Goal: Task Accomplishment & Management: Manage account settings

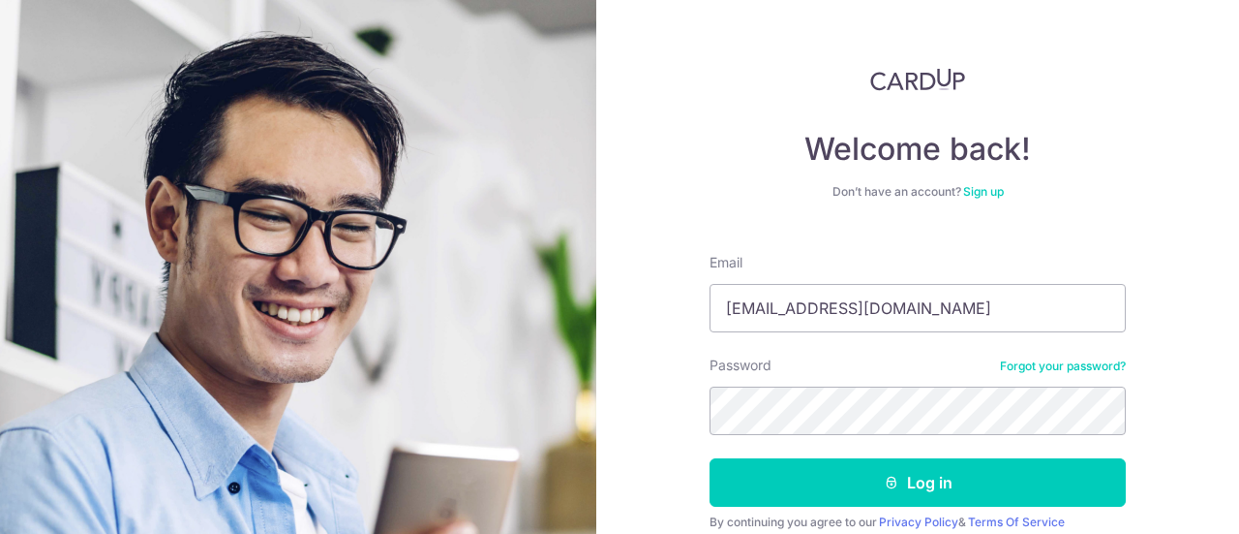
click at [710, 458] on button "Log in" at bounding box center [918, 482] width 416 height 48
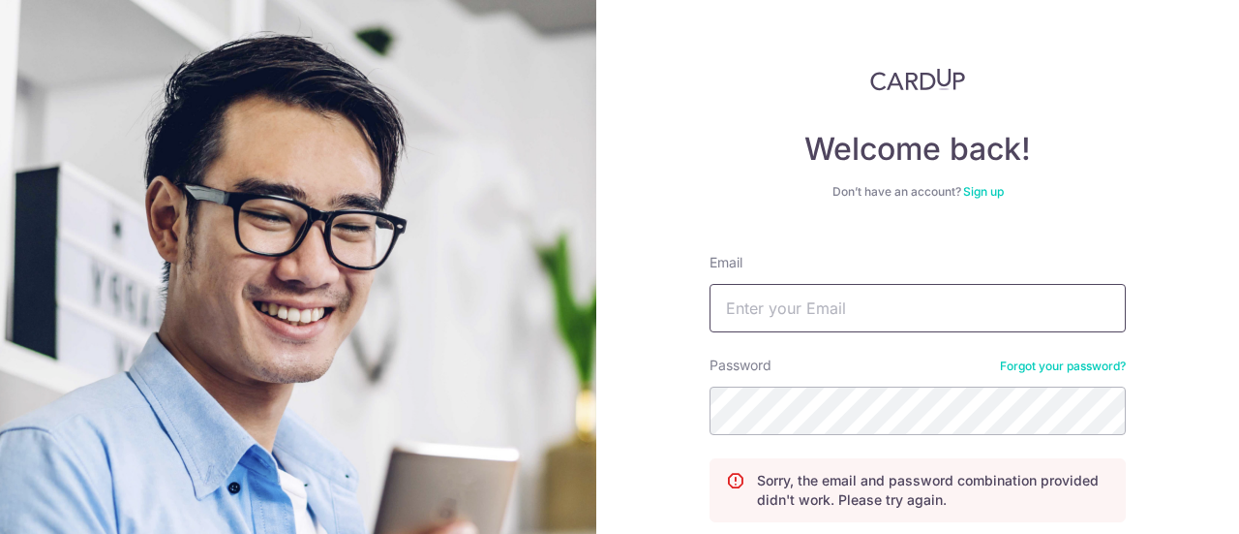
click at [749, 309] on input "Email" at bounding box center [918, 308] width 416 height 48
type input "@Z90392010k+"
click at [756, 311] on input "Email" at bounding box center [918, 308] width 416 height 48
type input "[EMAIL_ADDRESS][DOMAIN_NAME]"
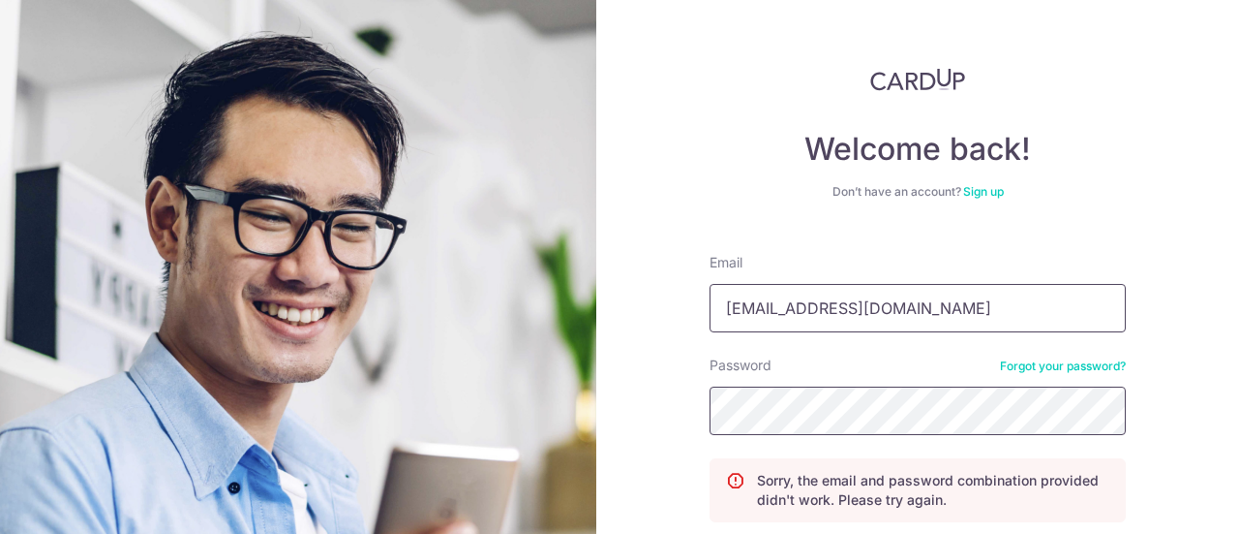
click at [821, 307] on input "Email" at bounding box center [918, 308] width 416 height 48
drag, startPoint x: 841, startPoint y: 301, endPoint x: 843, endPoint y: 315, distance: 13.7
click at [841, 307] on input "Email" at bounding box center [918, 308] width 416 height 48
type input "chanzengkai@hotmail.com"
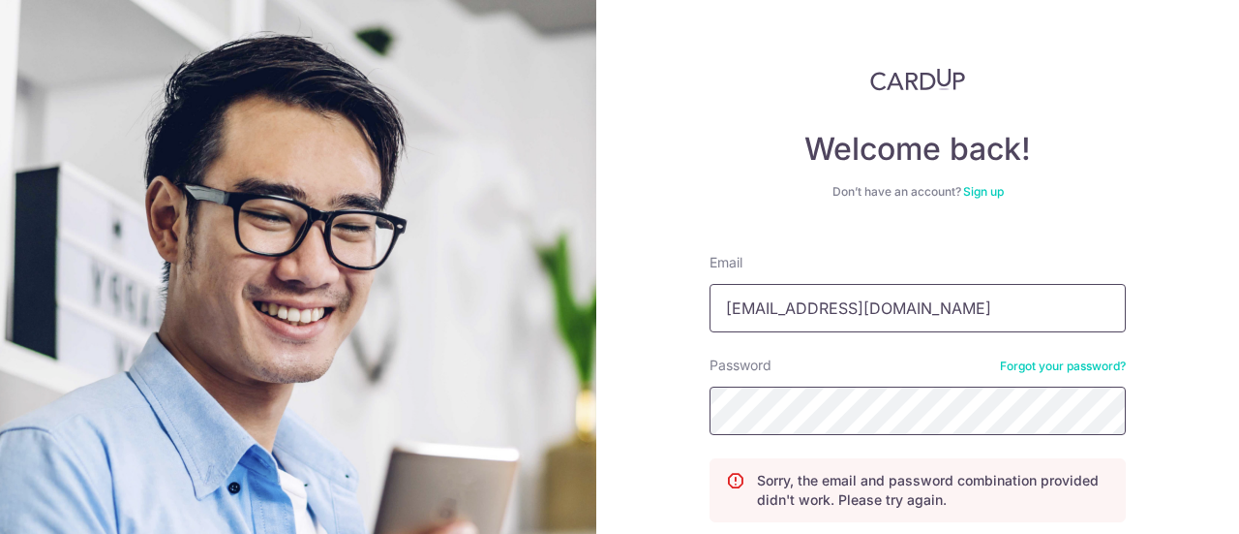
click at [766, 317] on input "Email" at bounding box center [918, 308] width 416 height 48
type input "[EMAIL_ADDRESS][DOMAIN_NAME]"
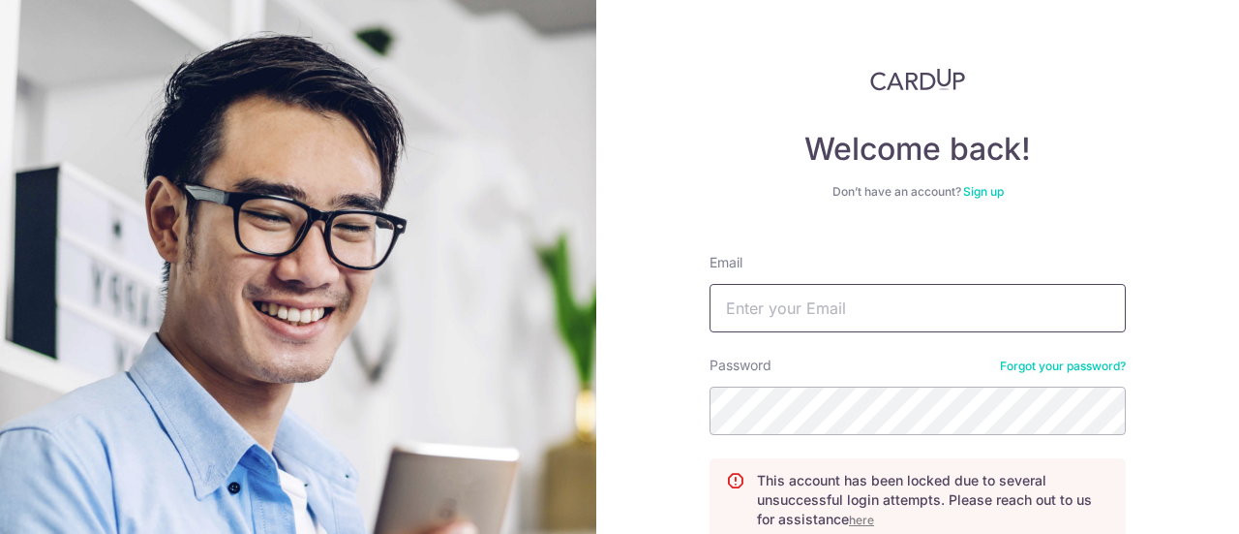
drag, startPoint x: 0, startPoint y: 0, endPoint x: 760, endPoint y: 319, distance: 824.2
click at [760, 319] on input "Email" at bounding box center [918, 308] width 416 height 48
type input "[EMAIL_ADDRESS][DOMAIN_NAME]"
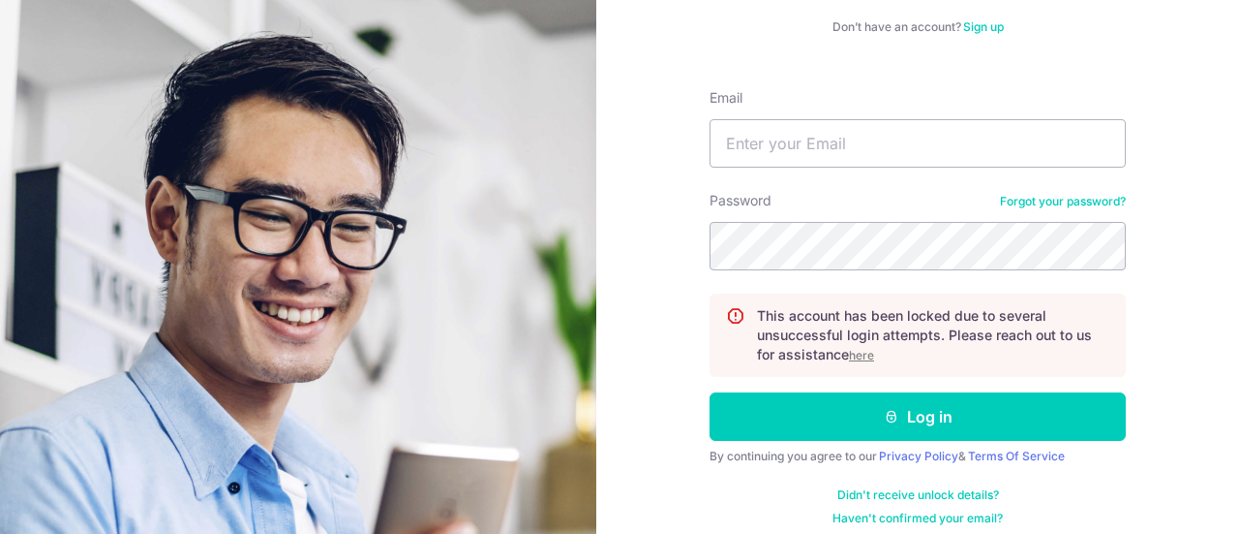
scroll to position [178, 0]
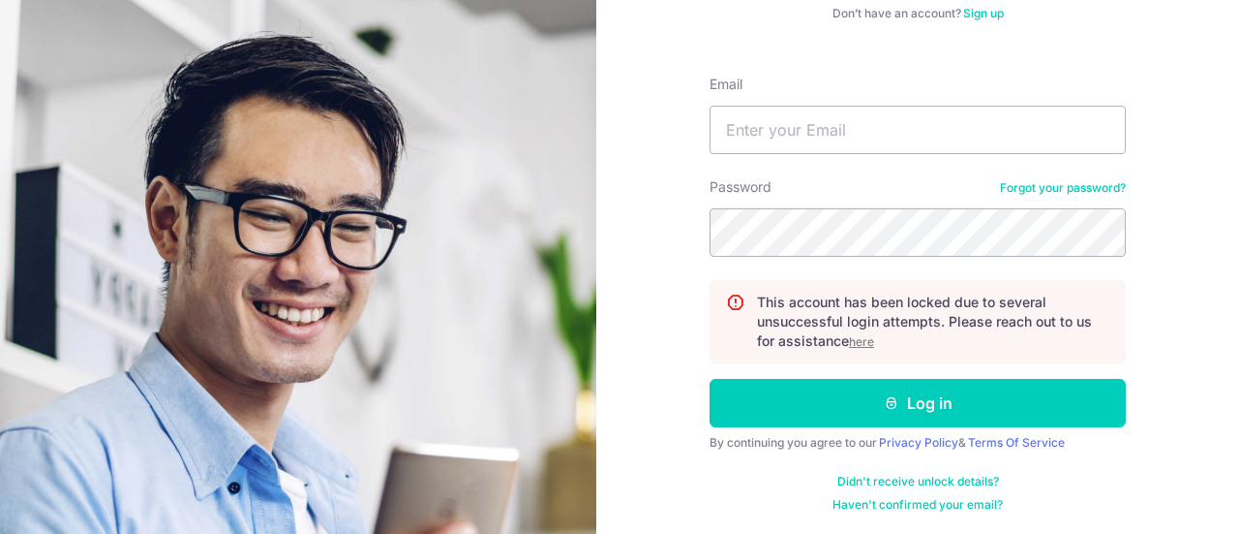
click at [860, 341] on u "here" at bounding box center [861, 341] width 25 height 15
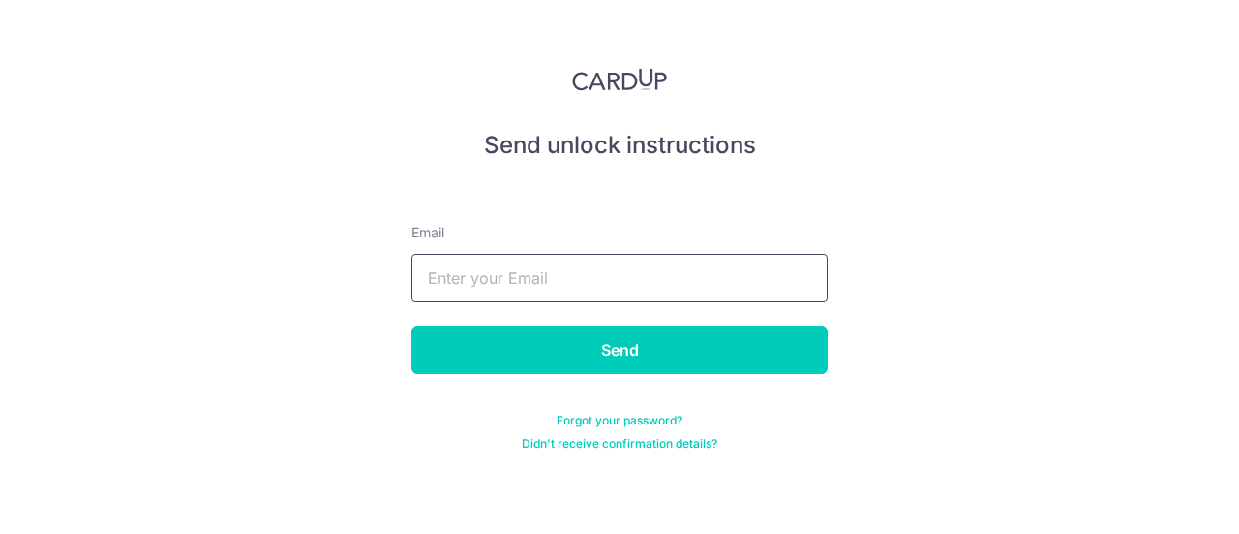
click at [467, 284] on input "text" at bounding box center [620, 278] width 416 height 48
type input "[EMAIL_ADDRESS][DOMAIN_NAME]"
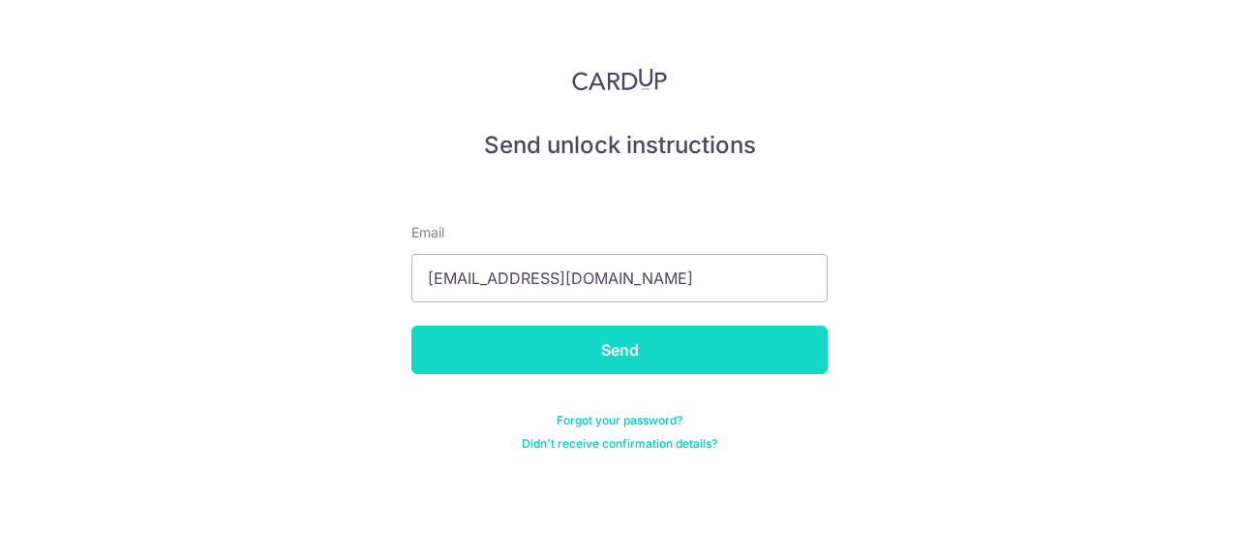
click at [598, 348] on input "Send" at bounding box center [620, 349] width 416 height 48
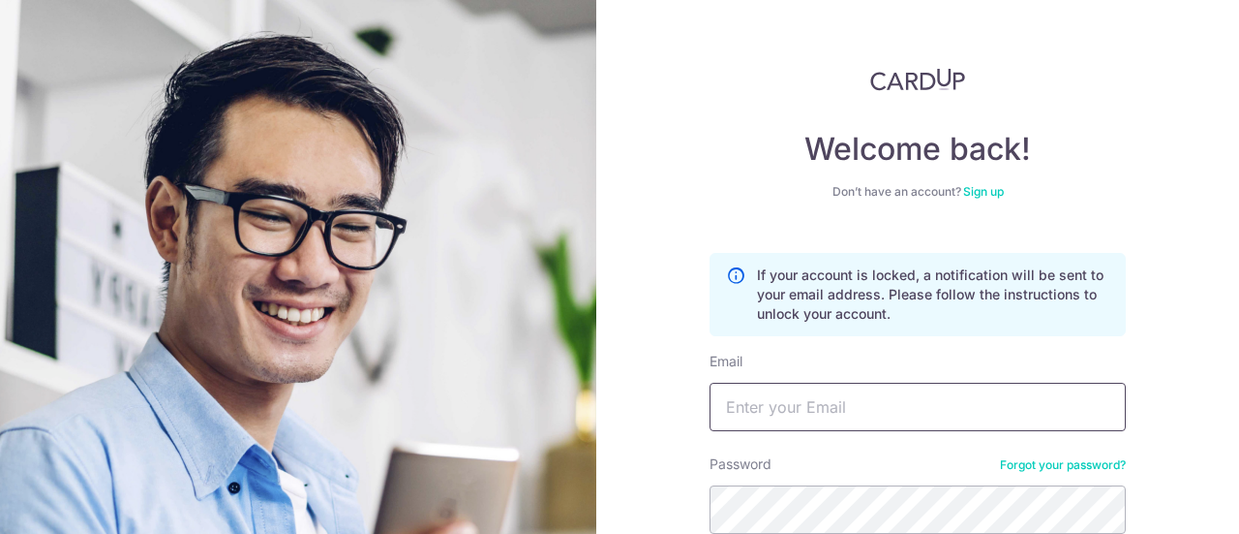
click at [810, 423] on input "Email" at bounding box center [918, 406] width 416 height 48
type input "[EMAIL_ADDRESS][DOMAIN_NAME]"
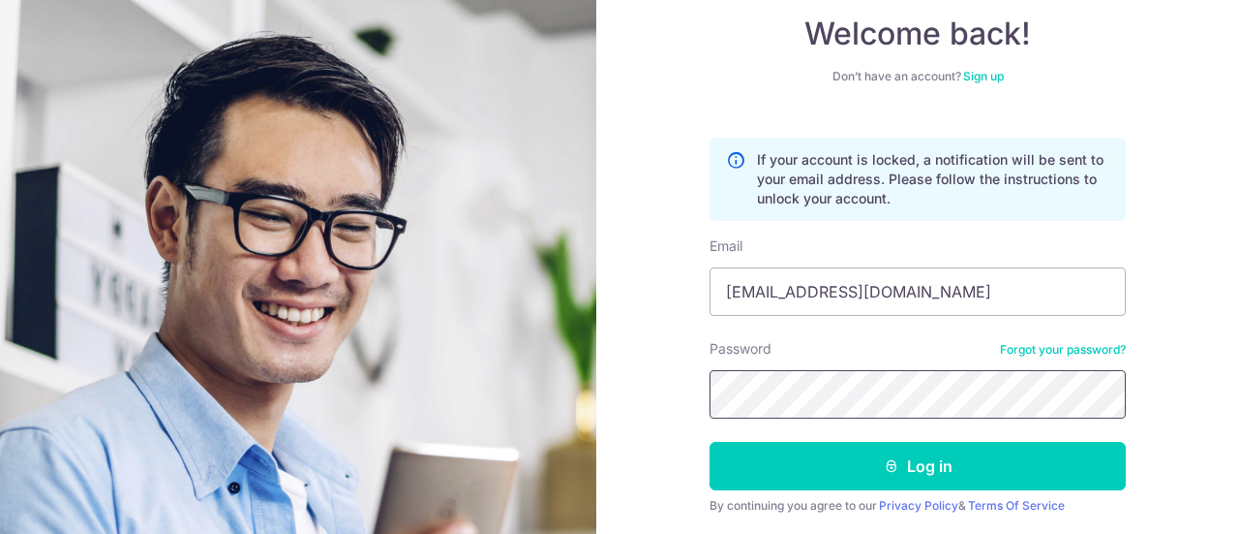
scroll to position [178, 0]
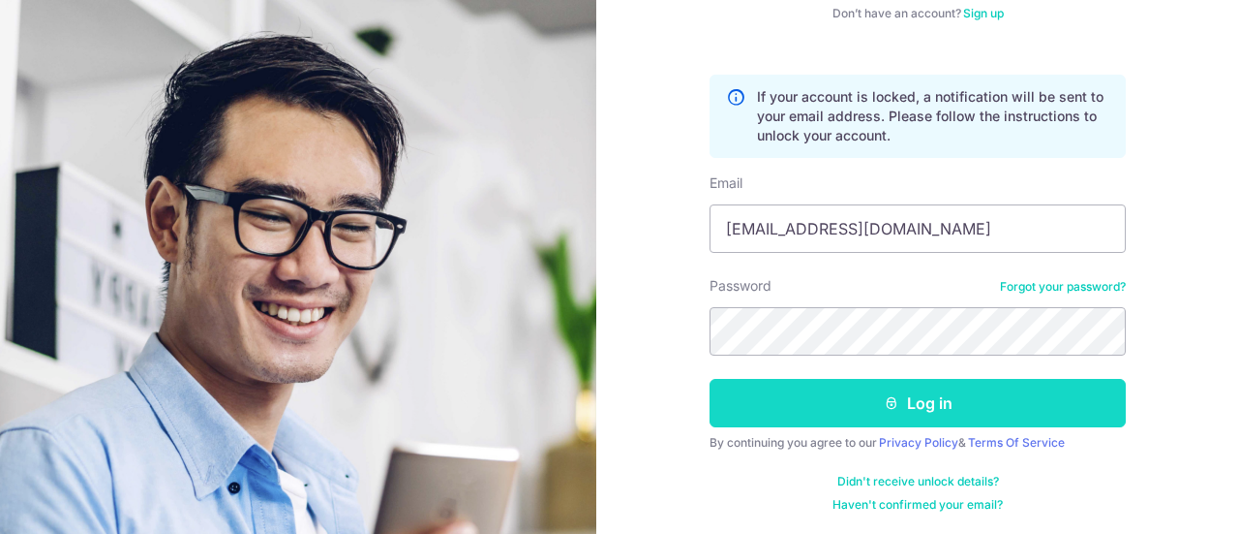
click at [939, 411] on button "Log in" at bounding box center [918, 403] width 416 height 48
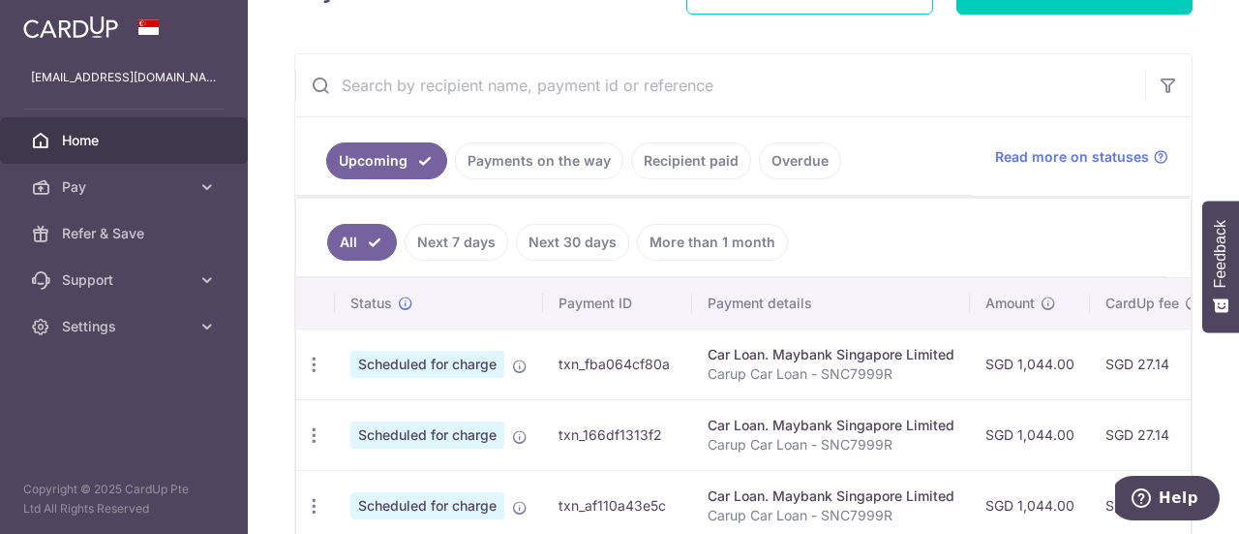
scroll to position [290, 0]
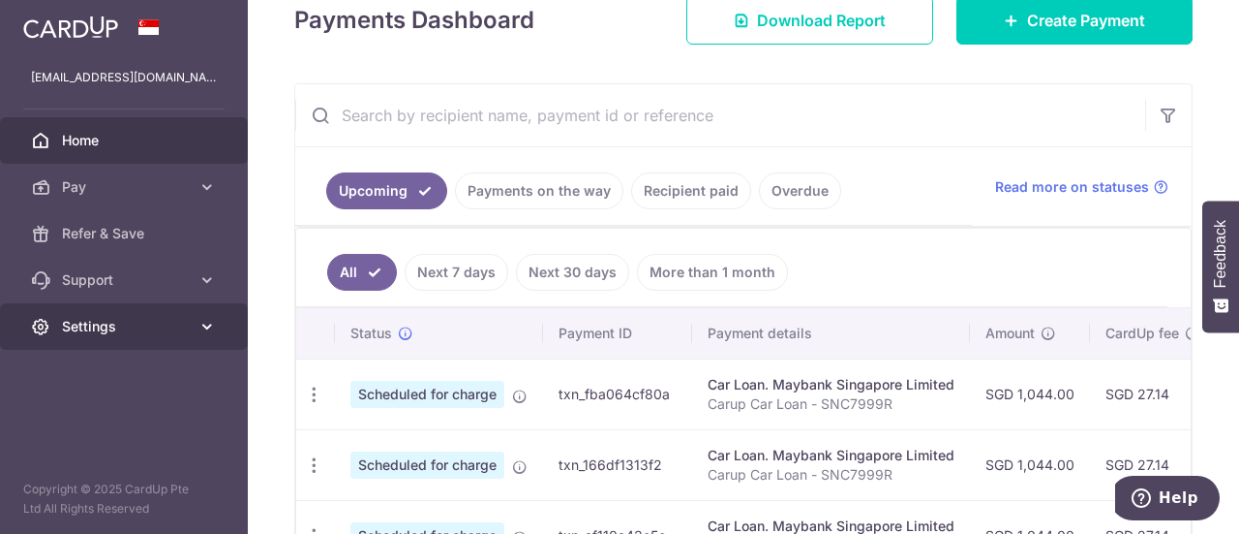
click at [216, 318] on link "Settings" at bounding box center [124, 326] width 248 height 46
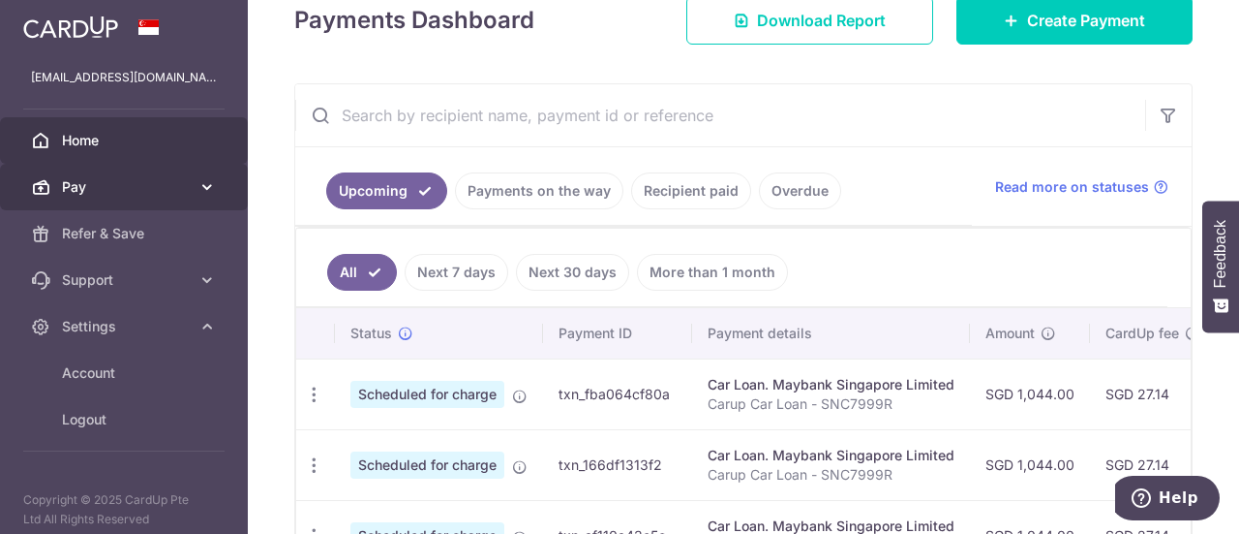
click at [198, 193] on icon at bounding box center [207, 186] width 19 height 19
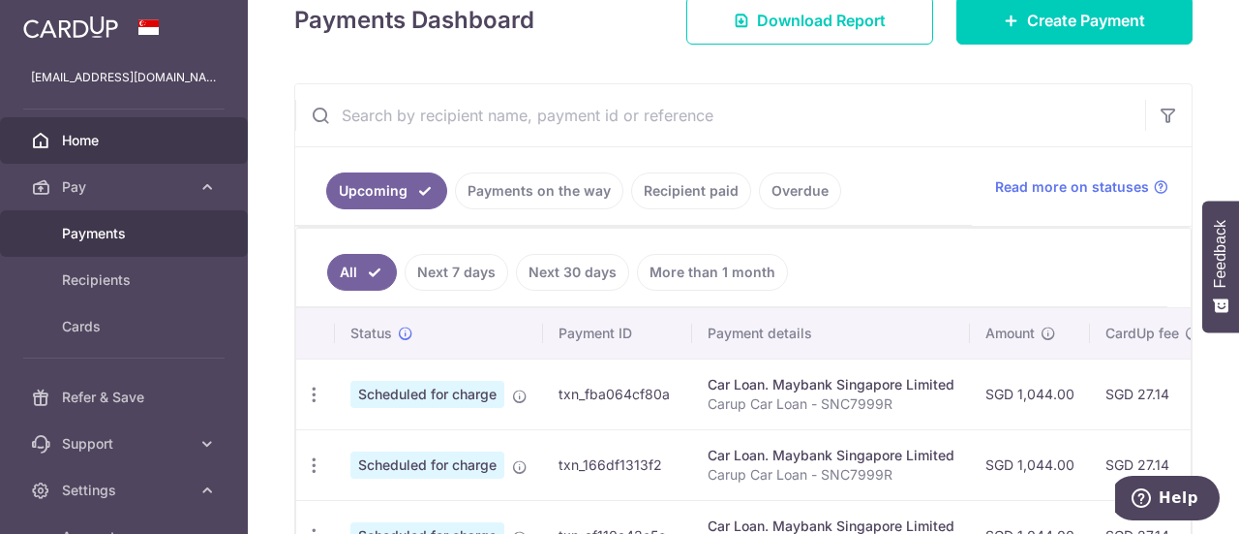
click at [115, 236] on span "Payments" at bounding box center [126, 233] width 128 height 19
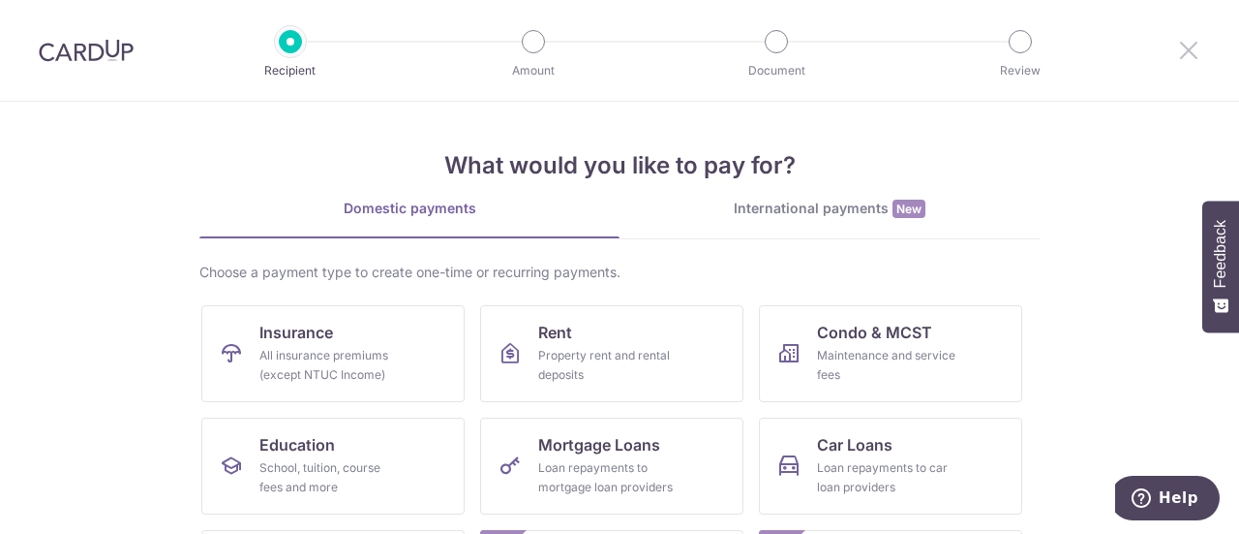
drag, startPoint x: 1186, startPoint y: 53, endPoint x: 1171, endPoint y: 61, distance: 17.3
click at [1184, 53] on icon at bounding box center [1188, 50] width 23 height 24
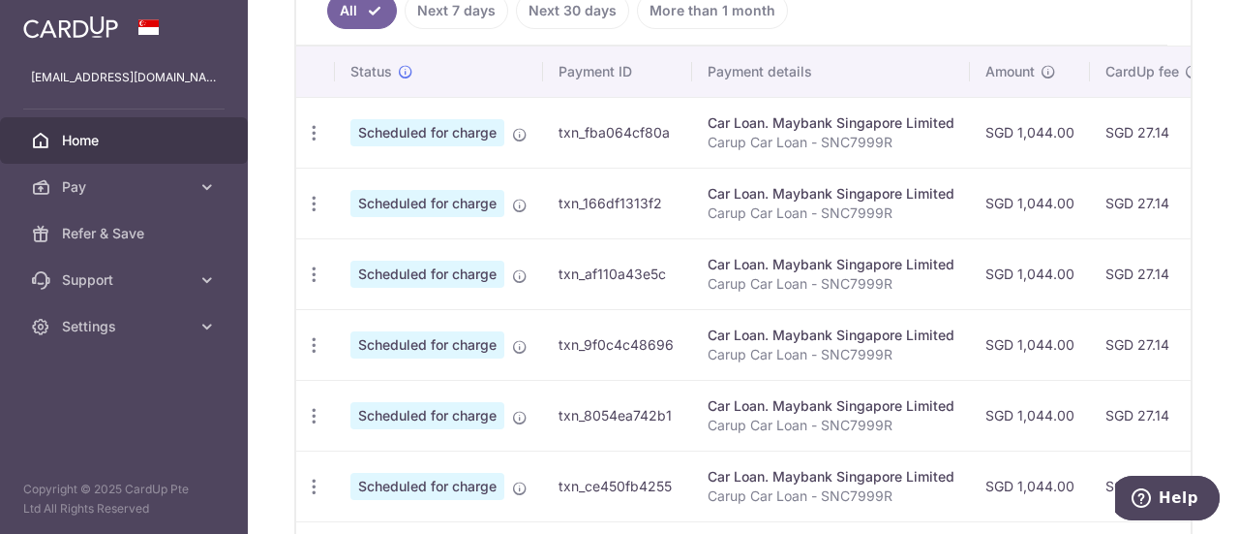
scroll to position [484, 0]
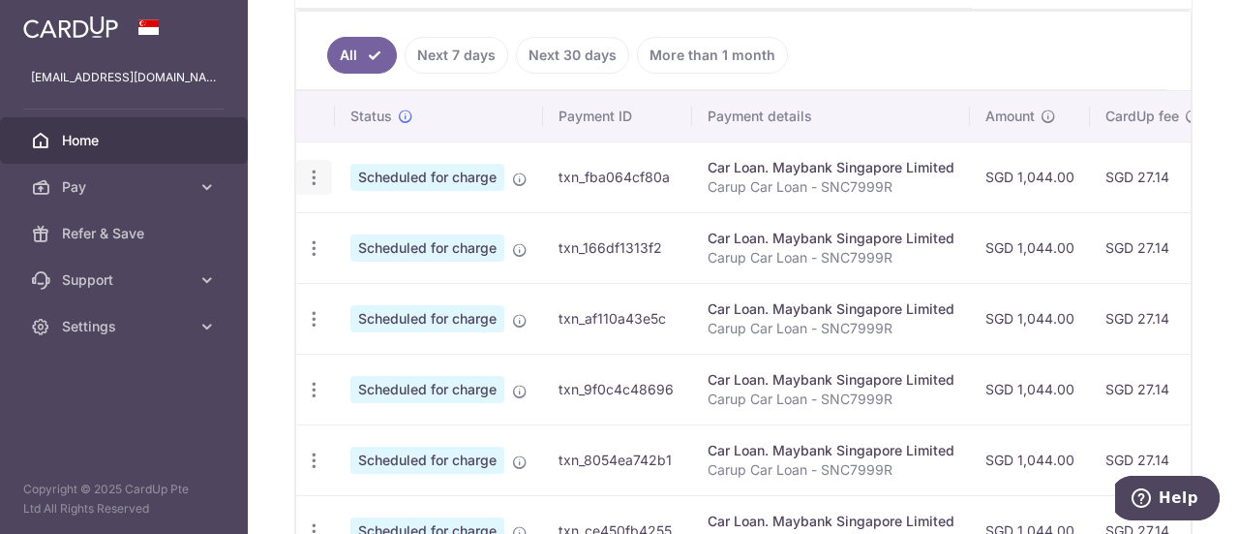
click at [306, 168] on icon "button" at bounding box center [314, 178] width 20 height 20
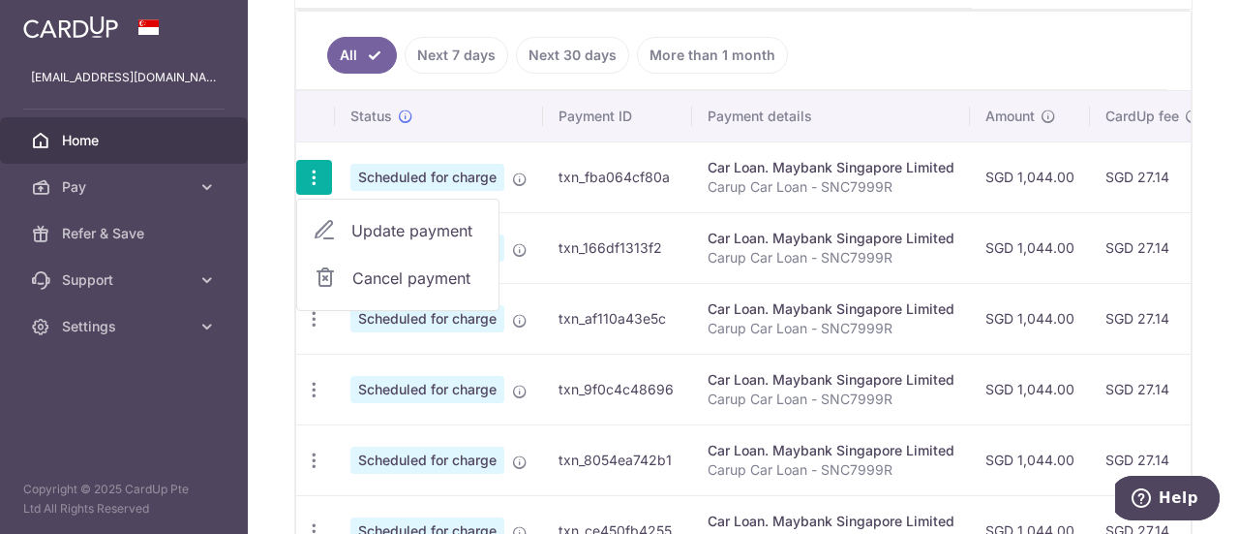
click at [260, 123] on div "× Pause Schedule Pause all future payments in this series Pause just this one p…" at bounding box center [744, 267] width 992 height 534
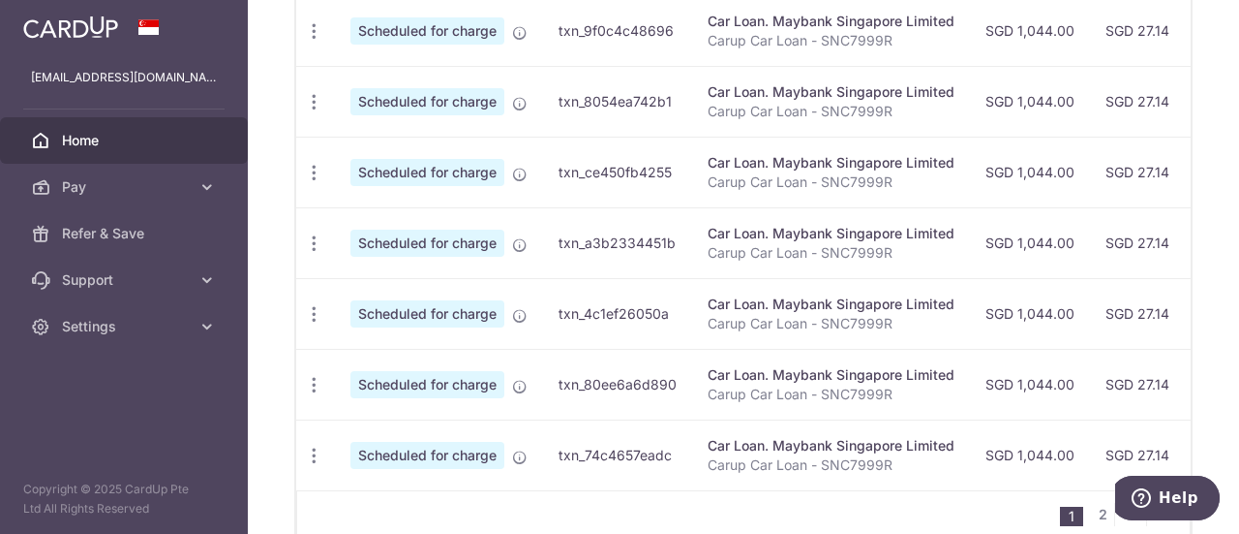
scroll to position [940, 0]
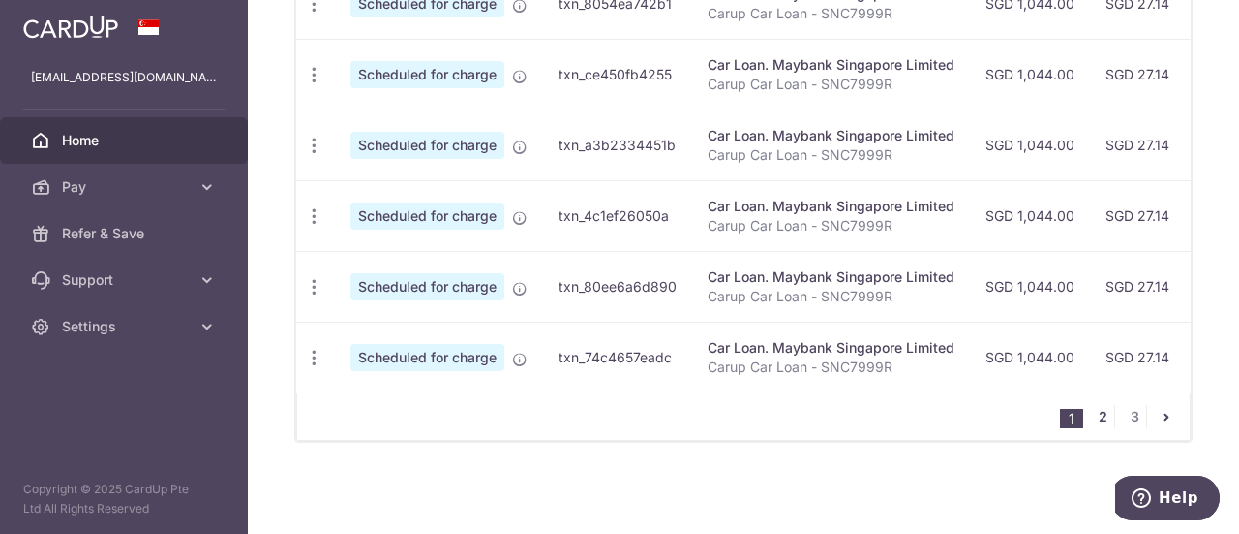
click at [1104, 413] on link "2" at bounding box center [1102, 416] width 23 height 23
click at [1125, 421] on link "3" at bounding box center [1134, 416] width 23 height 23
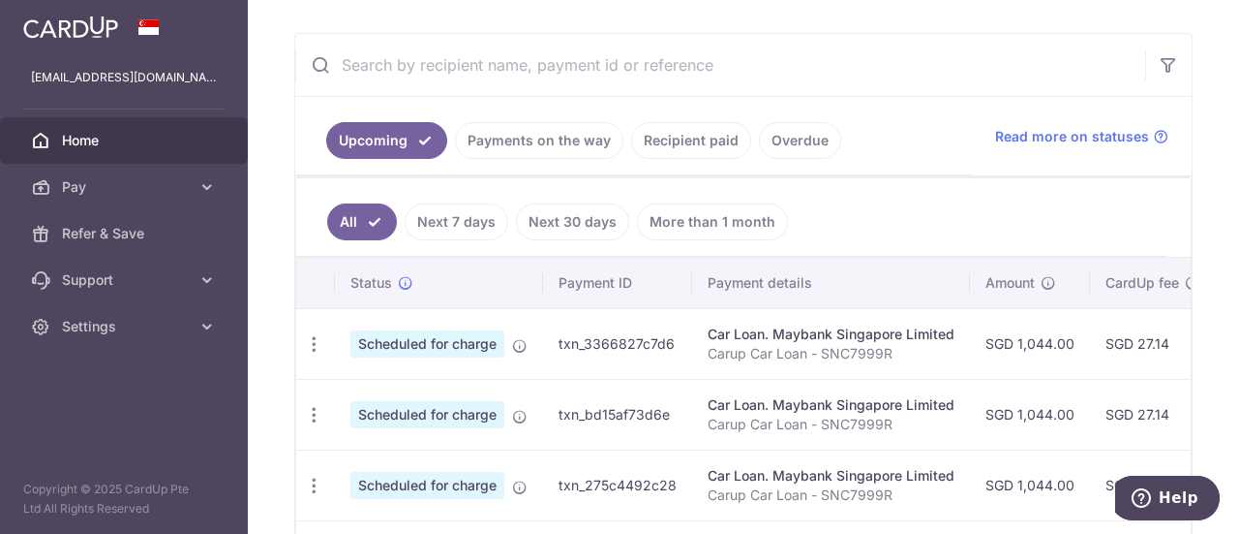
scroll to position [376, 0]
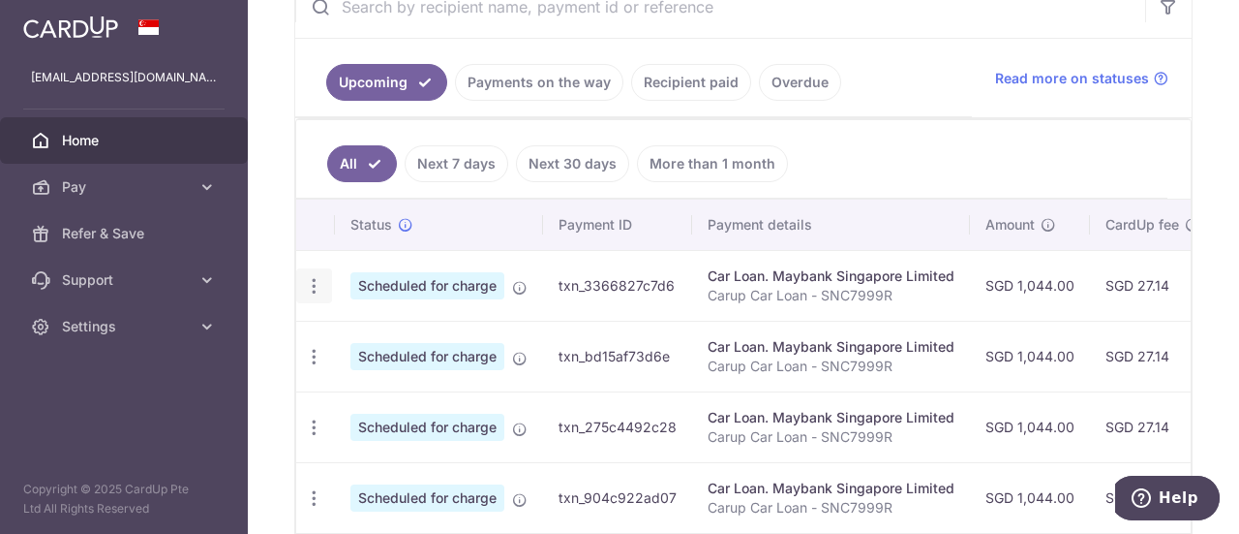
click at [311, 276] on icon "button" at bounding box center [314, 286] width 20 height 20
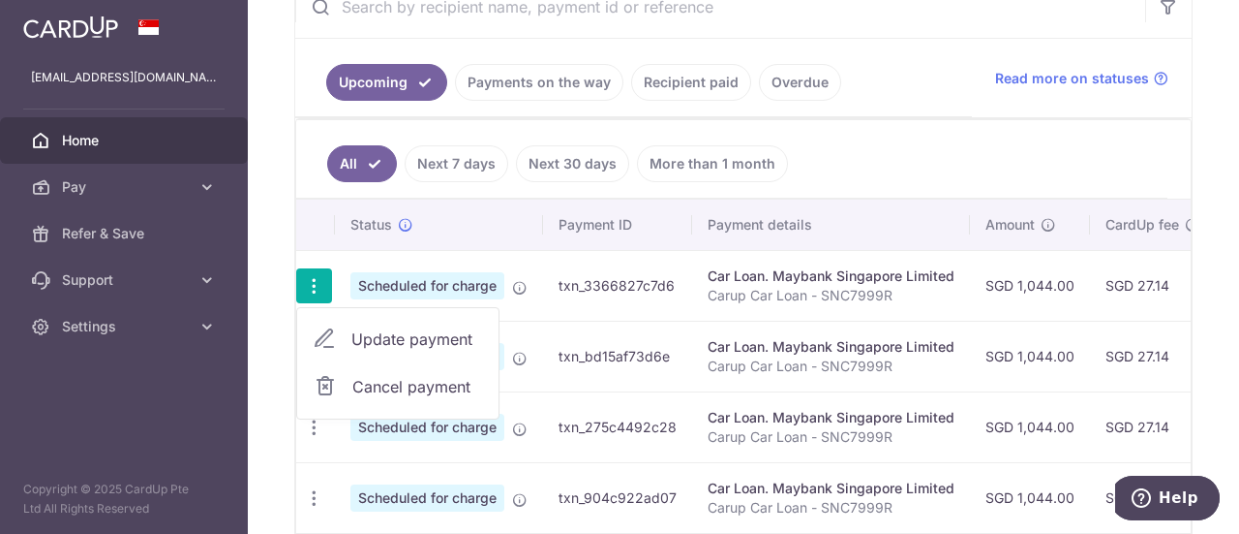
click at [364, 378] on span "Cancel payment" at bounding box center [417, 386] width 130 height 23
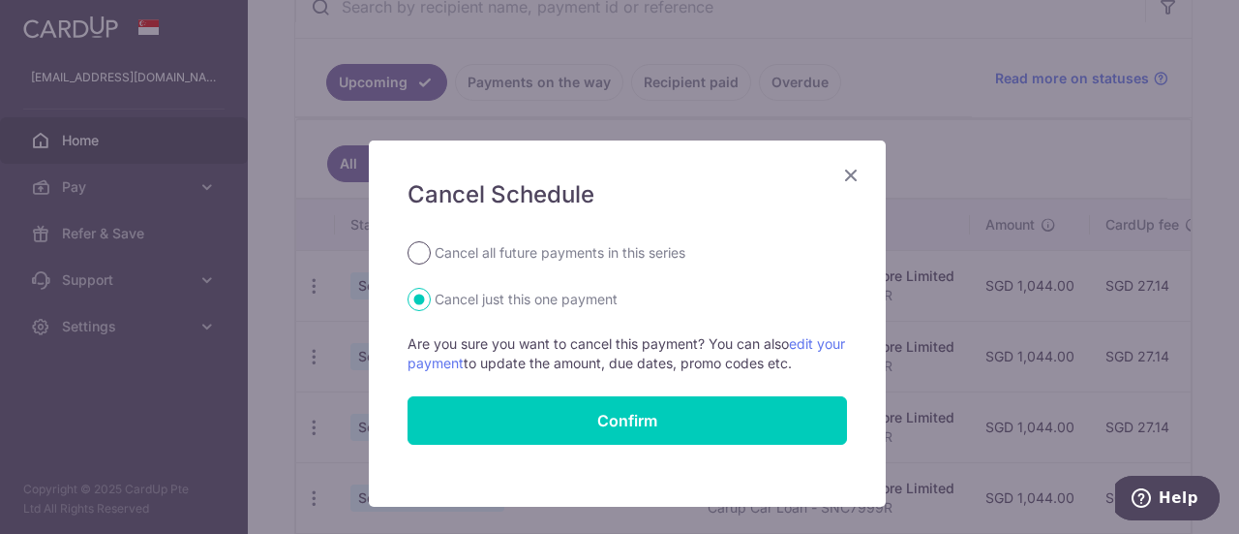
click at [414, 247] on input "Cancel all future payments in this series" at bounding box center [419, 252] width 23 height 23
radio input "true"
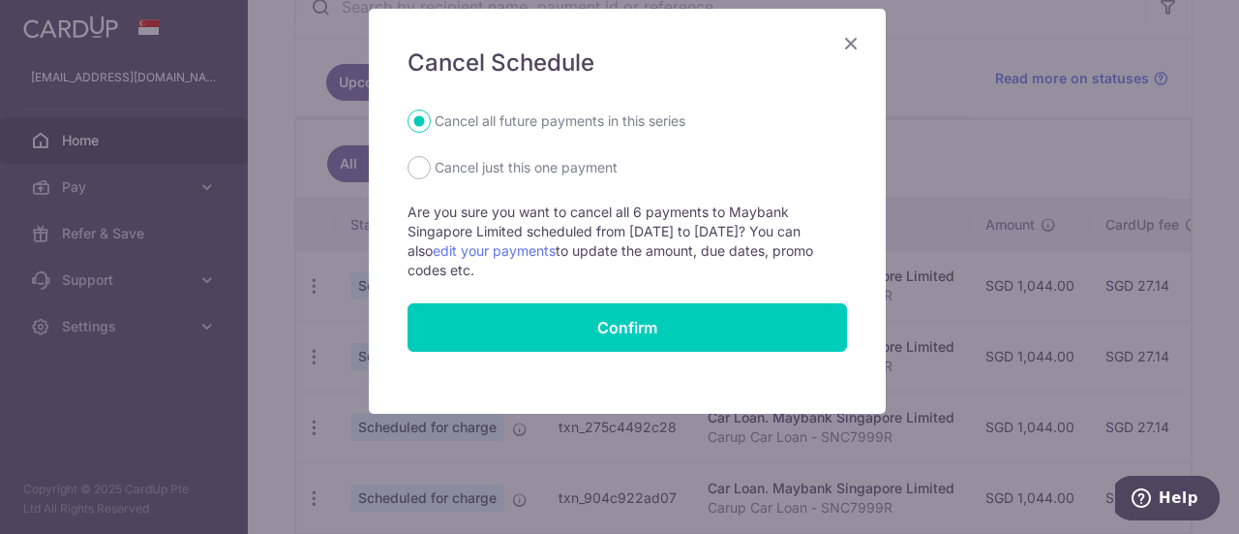
scroll to position [150, 0]
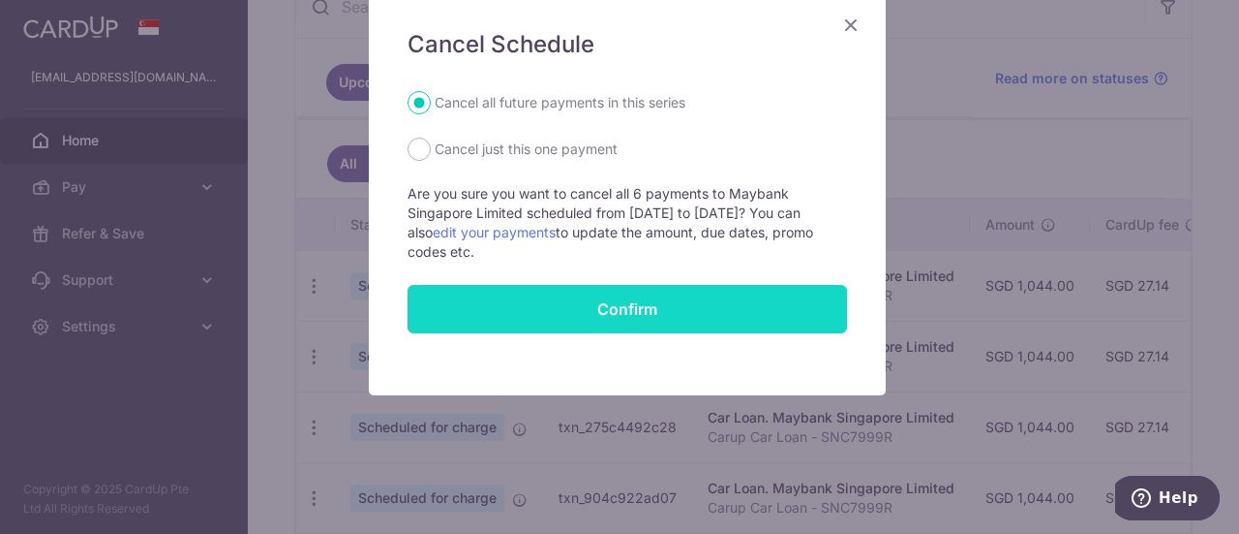
click at [560, 301] on button "Confirm" at bounding box center [628, 309] width 440 height 48
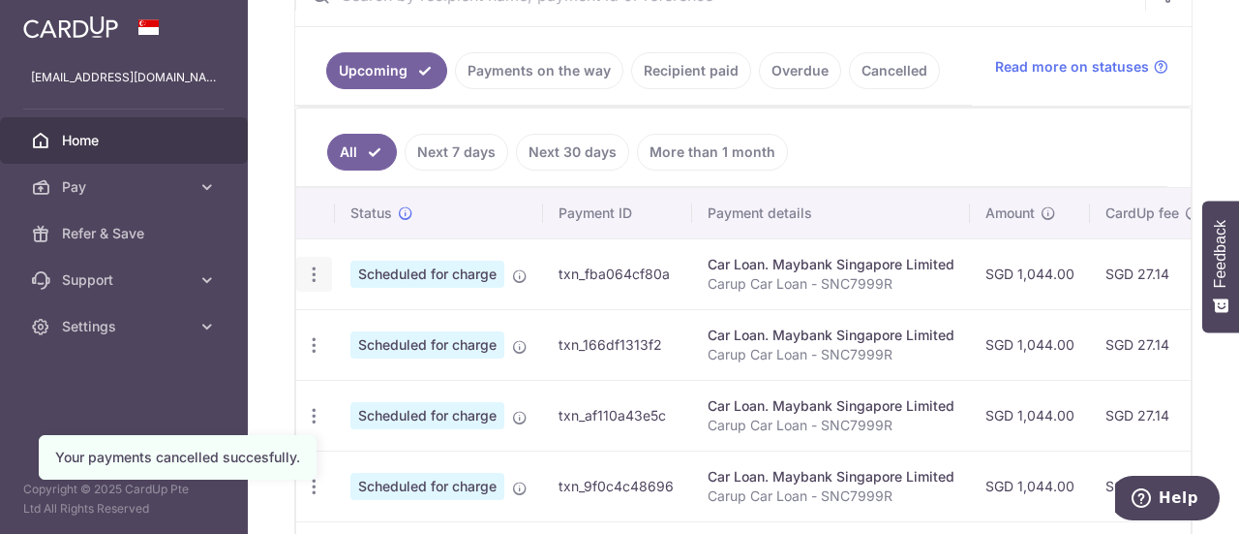
click at [315, 273] on icon "button" at bounding box center [314, 274] width 20 height 20
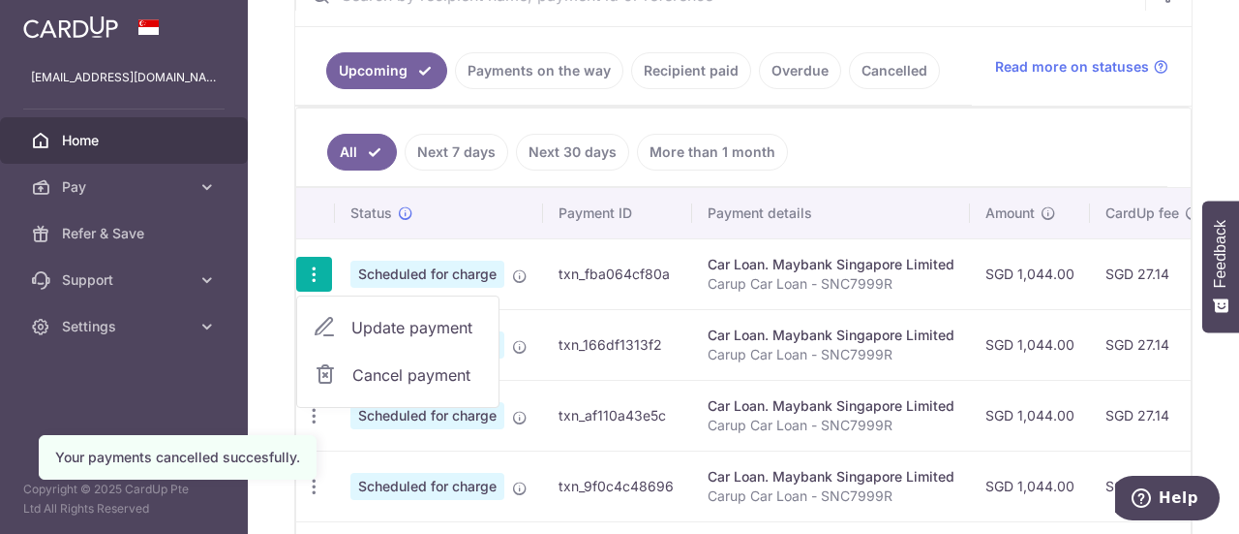
click at [377, 365] on span "Cancel payment" at bounding box center [417, 374] width 130 height 23
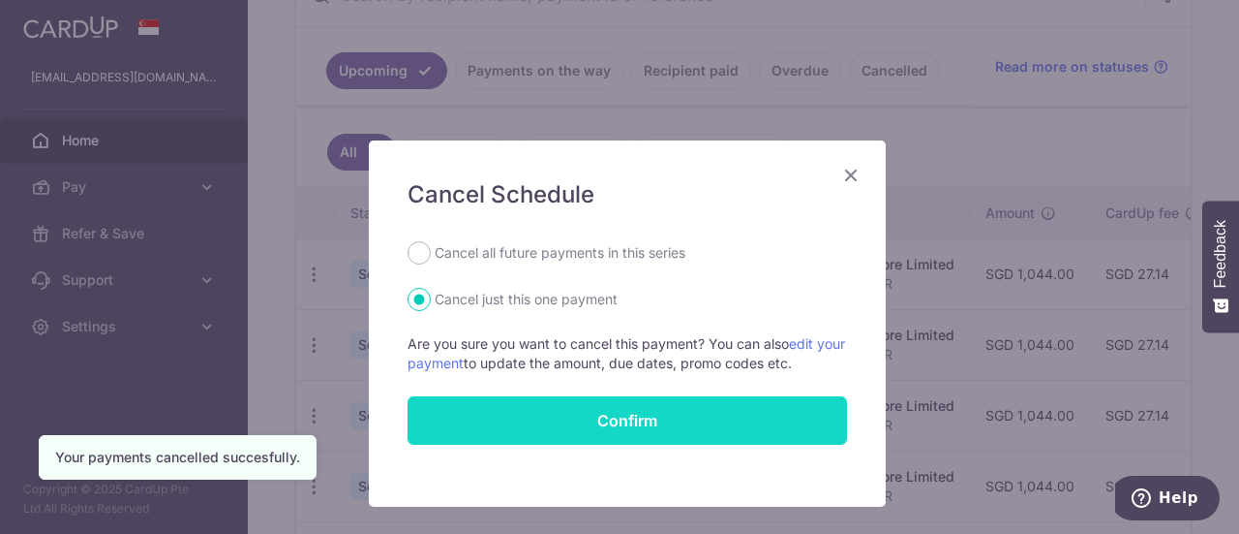
drag, startPoint x: 520, startPoint y: 249, endPoint x: 622, endPoint y: 443, distance: 218.7
click at [520, 249] on label "Cancel all future payments in this series" at bounding box center [560, 252] width 251 height 23
click at [431, 249] on input "Cancel all future payments in this series" at bounding box center [419, 252] width 23 height 23
radio input "true"
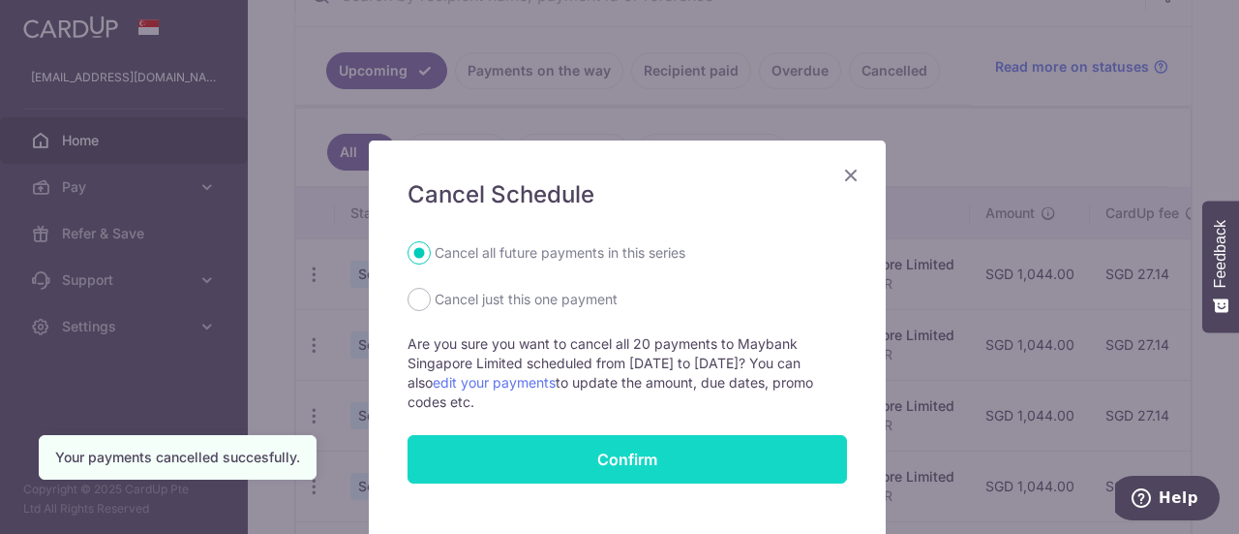
click at [637, 460] on button "Confirm" at bounding box center [628, 459] width 440 height 48
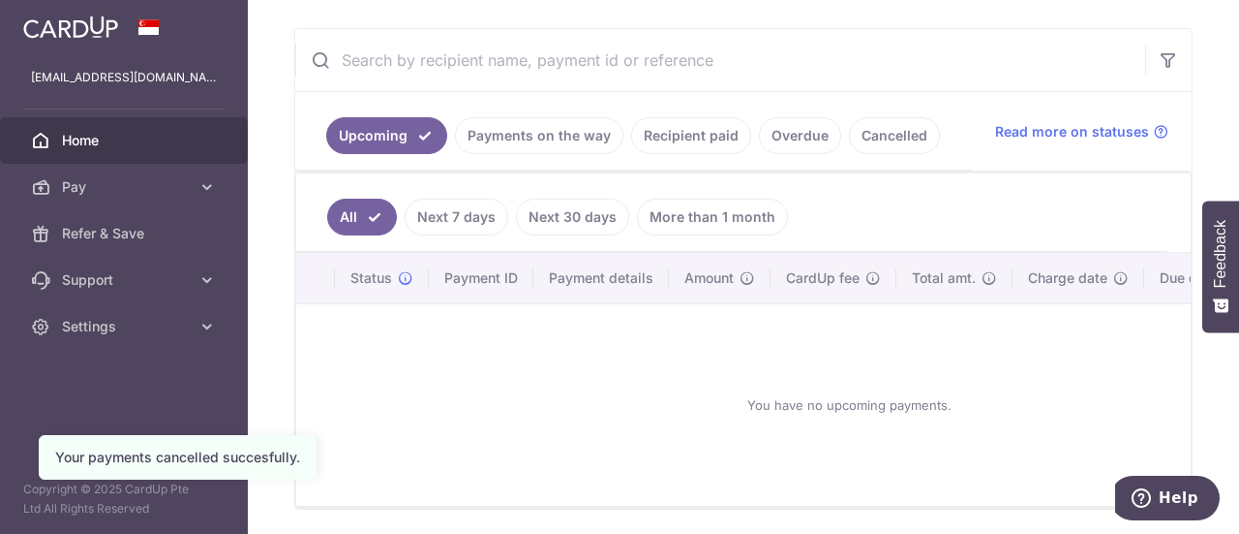
scroll to position [415, 0]
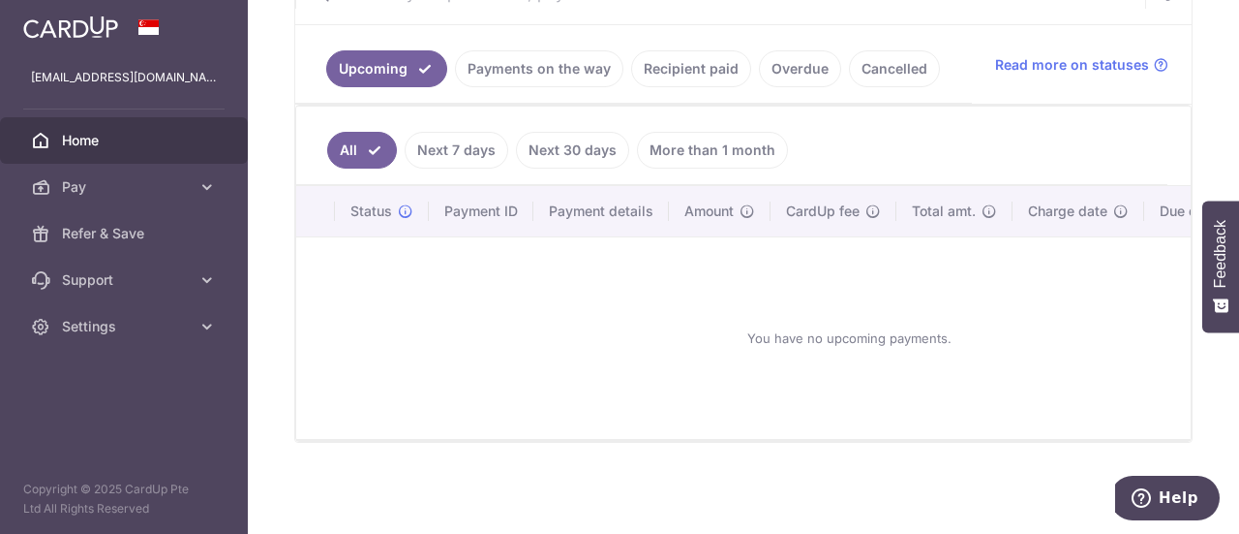
click at [686, 399] on div "You have no upcoming payments." at bounding box center [849, 338] width 1059 height 170
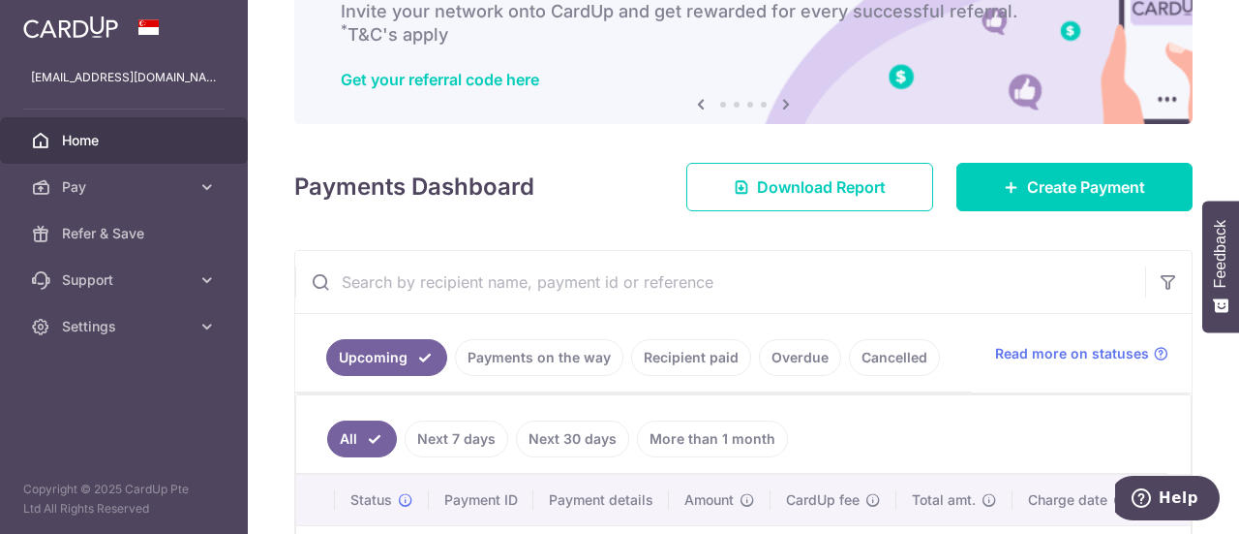
scroll to position [194, 0]
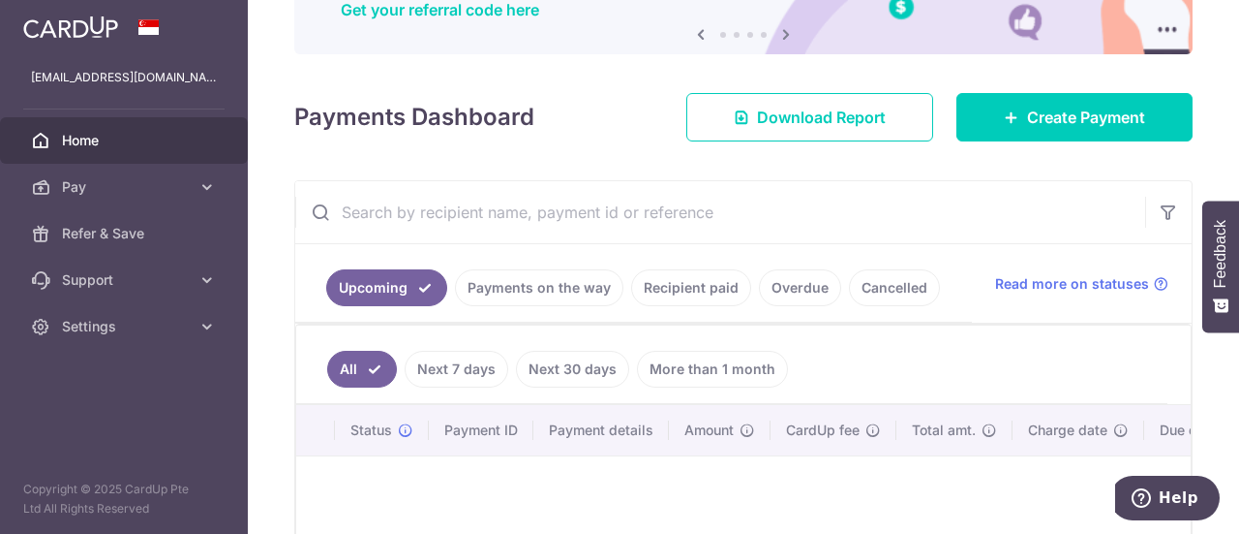
click at [536, 269] on link "Payments on the way" at bounding box center [539, 287] width 168 height 37
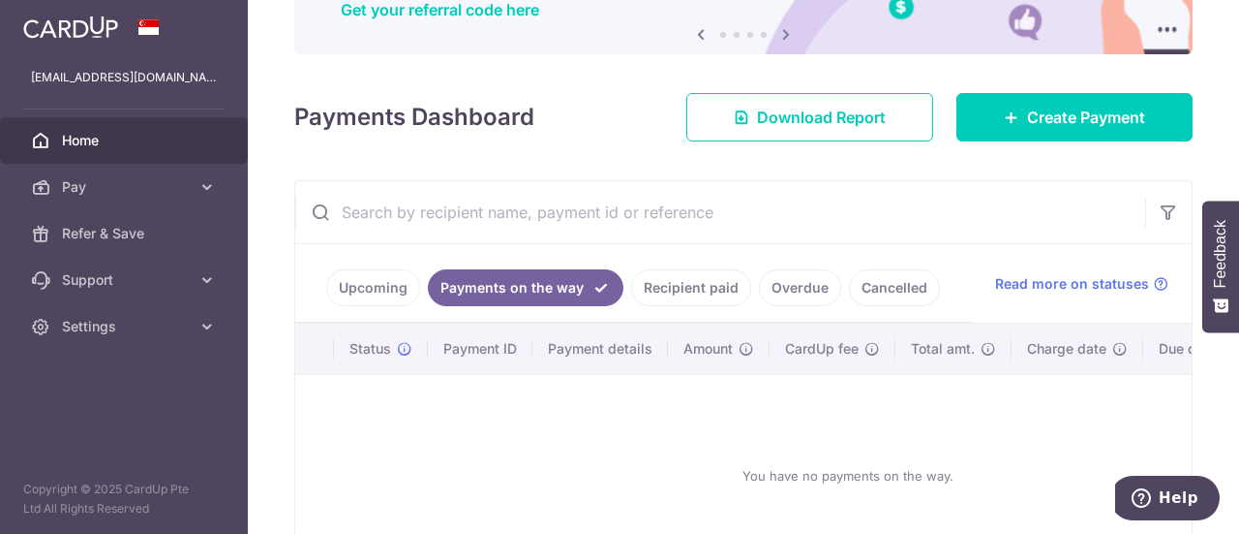
click at [686, 295] on link "Recipient paid" at bounding box center [691, 287] width 120 height 37
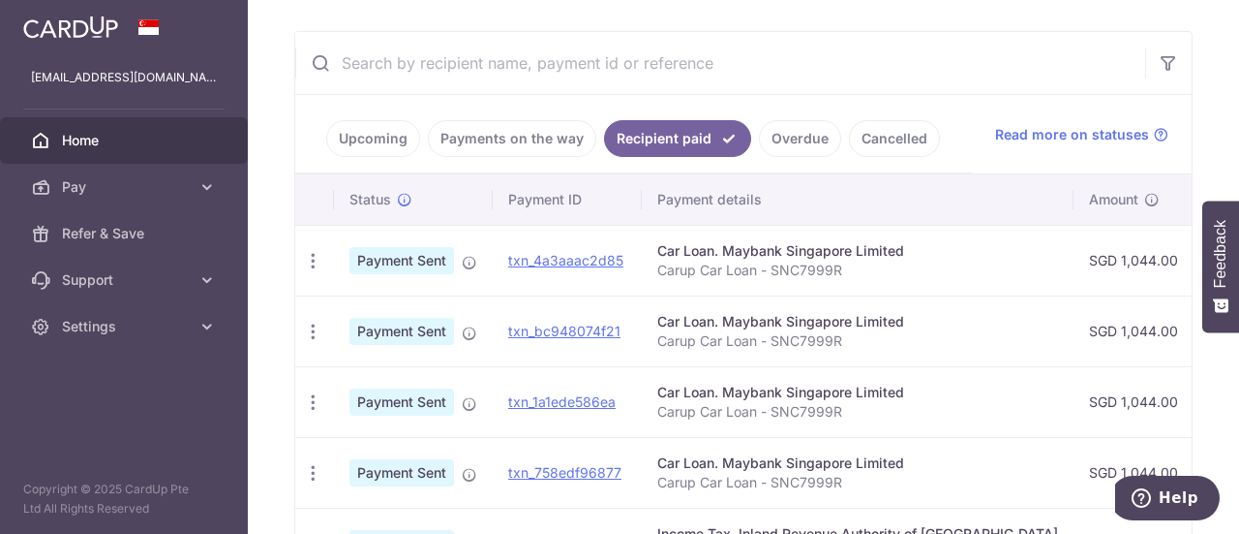
scroll to position [387, 0]
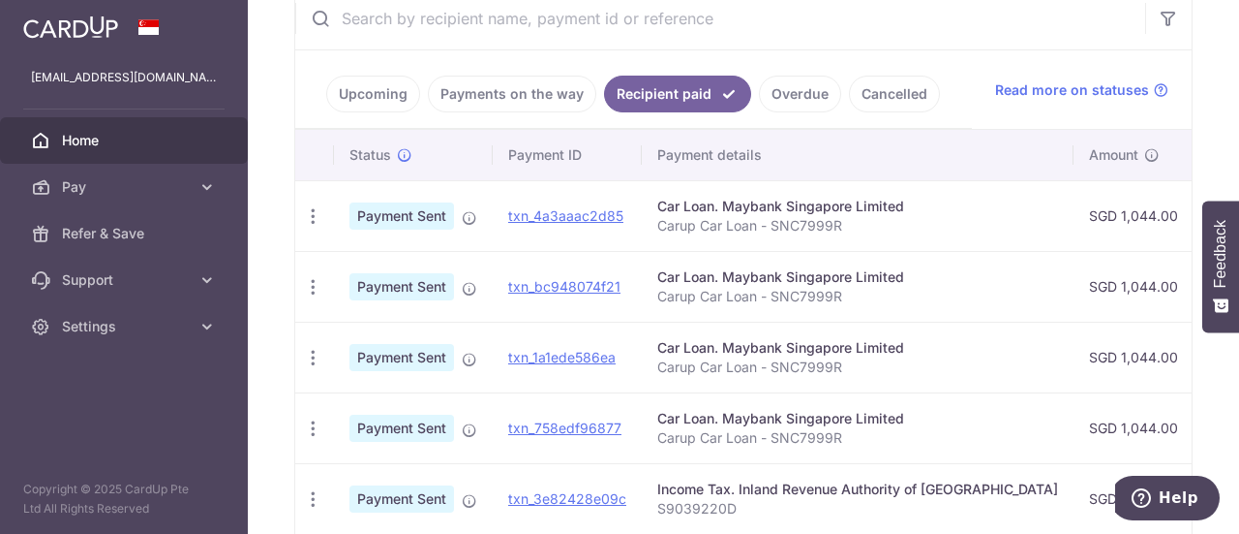
drag, startPoint x: 984, startPoint y: 254, endPoint x: 733, endPoint y: 264, distance: 251.0
click at [731, 267] on td "Car Loan. Maybank Singapore Limited Carup Car Loan - SNC7999R" at bounding box center [858, 286] width 432 height 71
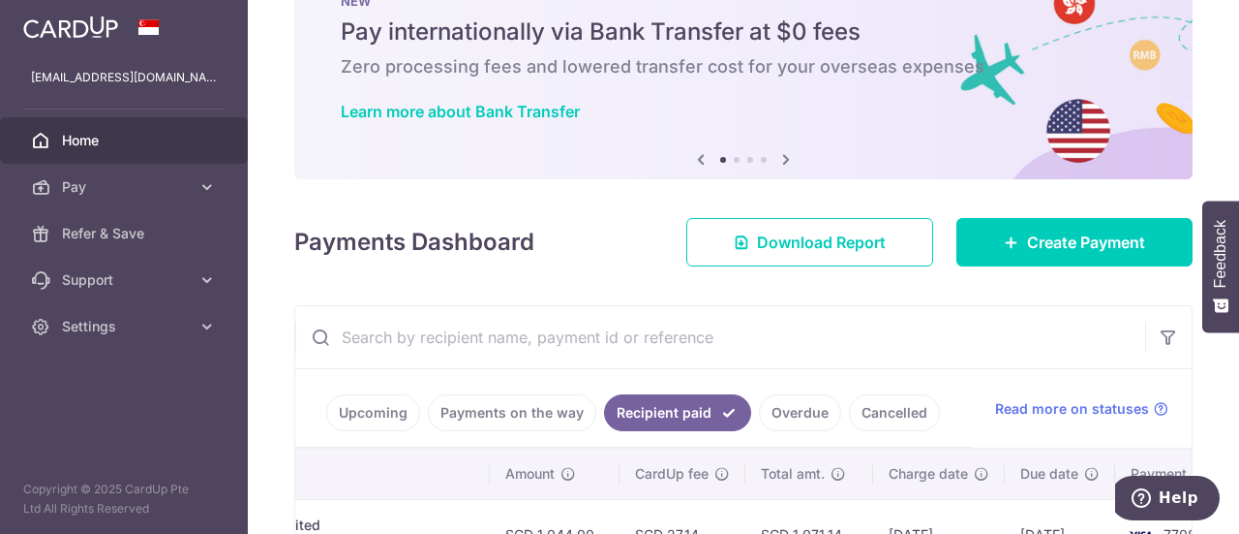
scroll to position [0, 0]
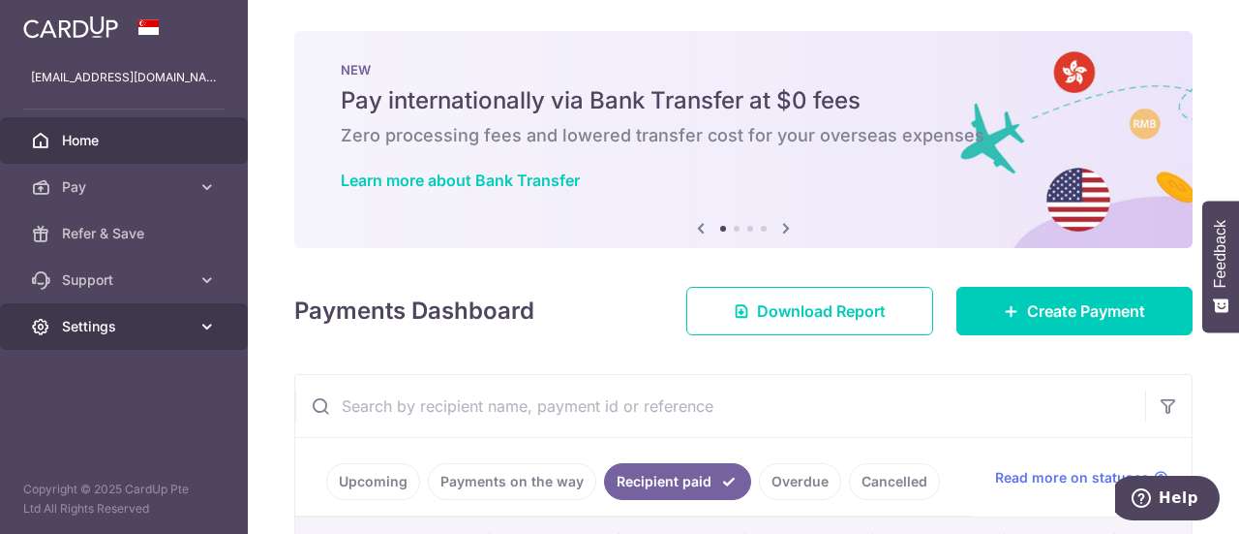
click at [168, 321] on span "Settings" at bounding box center [126, 326] width 128 height 19
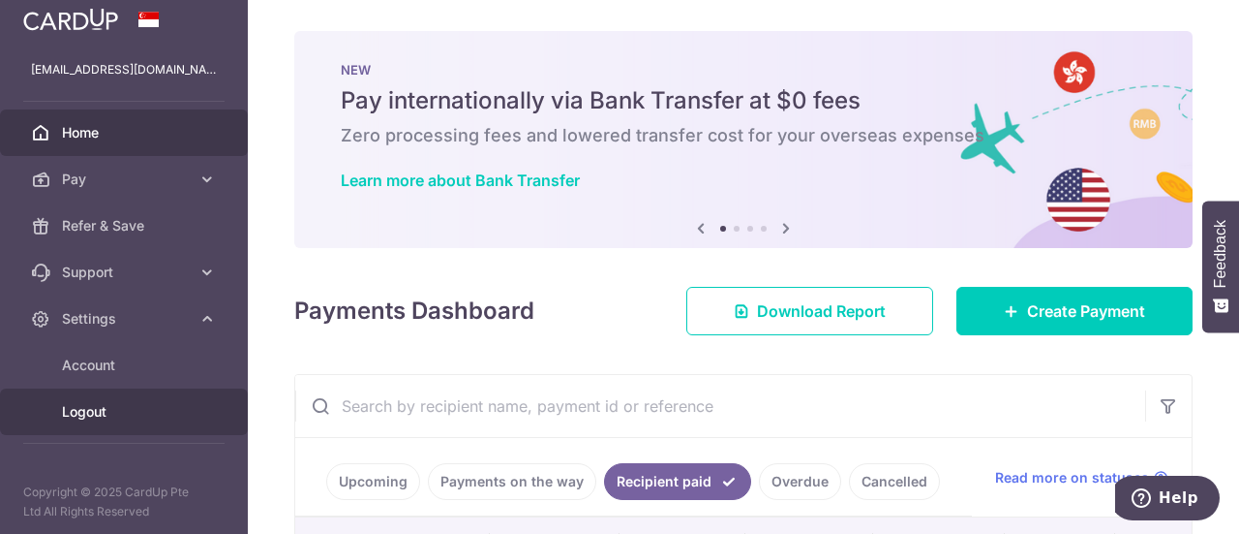
scroll to position [10, 0]
click at [104, 404] on span "Logout" at bounding box center [126, 409] width 128 height 19
